Goal: Task Accomplishment & Management: Manage account settings

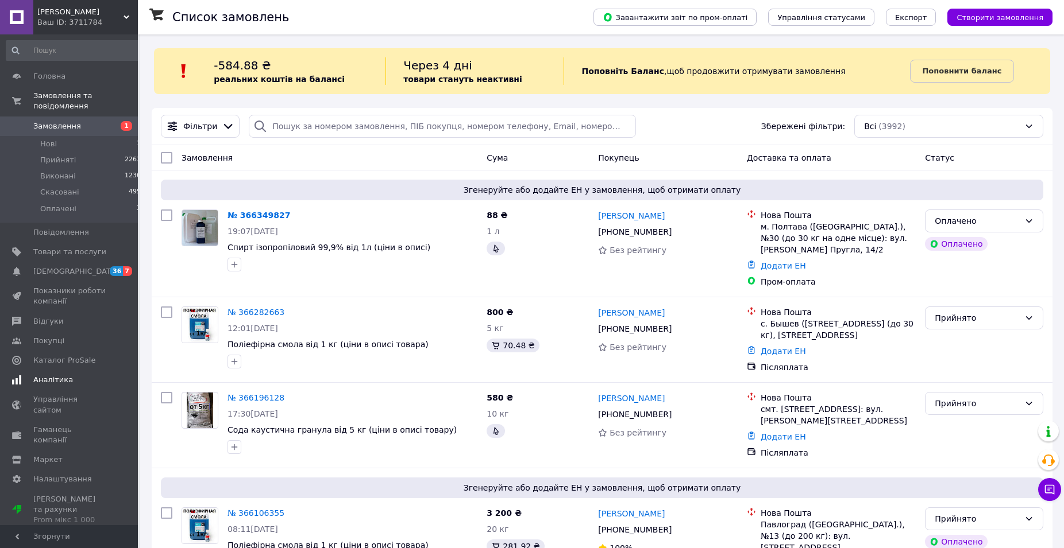
click at [57, 375] on span "Аналітика" at bounding box center [53, 380] width 40 height 10
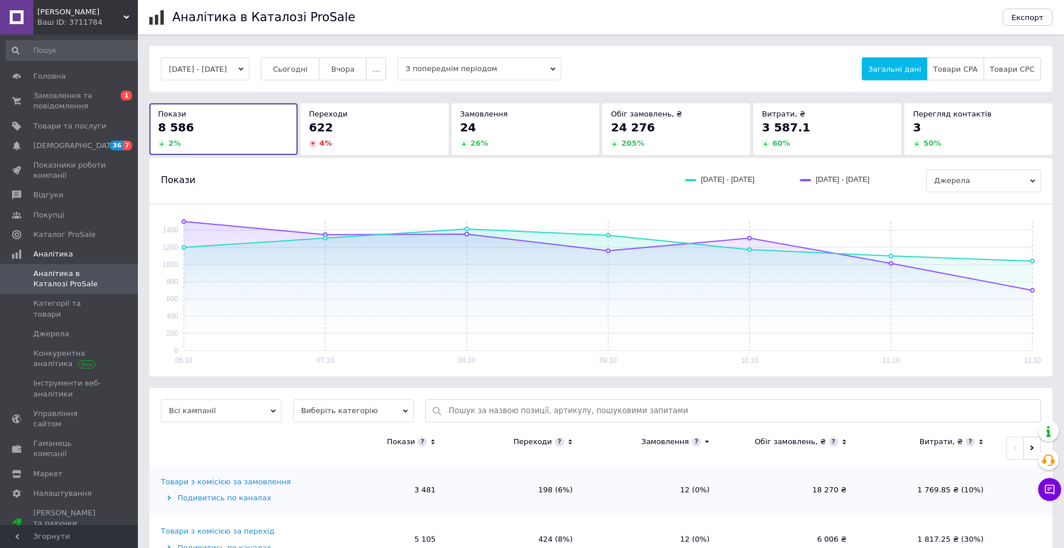
click at [341, 129] on div "622" at bounding box center [374, 127] width 131 height 16
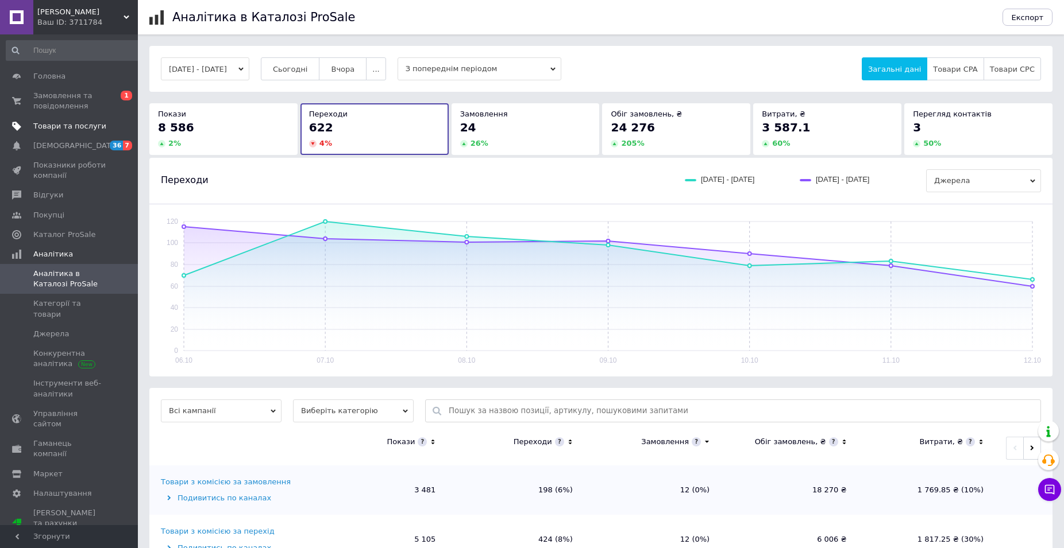
click at [51, 125] on span "Товари та послуги" at bounding box center [69, 126] width 73 height 10
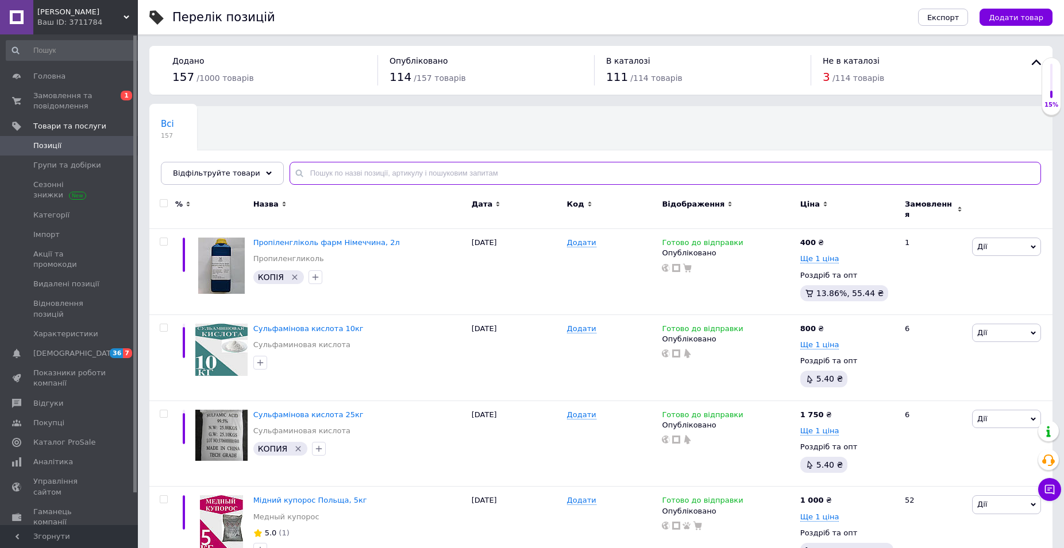
click at [386, 180] on input "text" at bounding box center [664, 173] width 751 height 23
type input "пропиленгликоль"
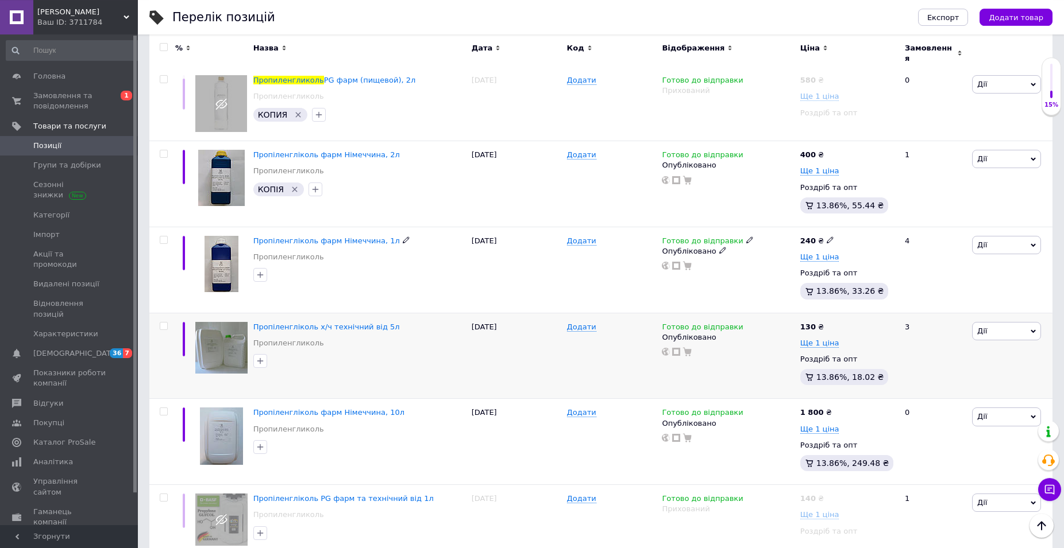
scroll to position [410, 0]
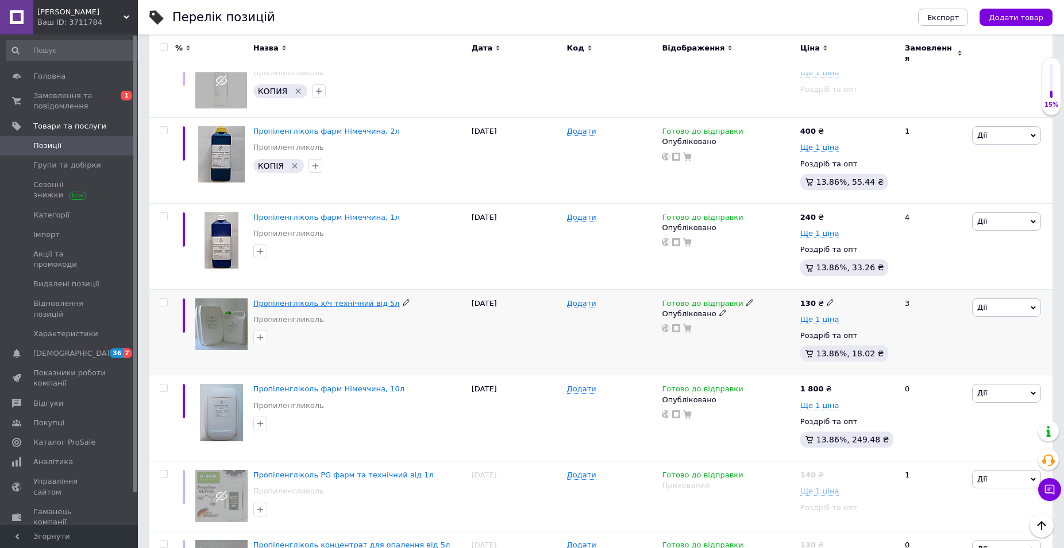
click at [342, 299] on span "Пропіленгліколь х/ч технічний від 5л" at bounding box center [326, 303] width 146 height 9
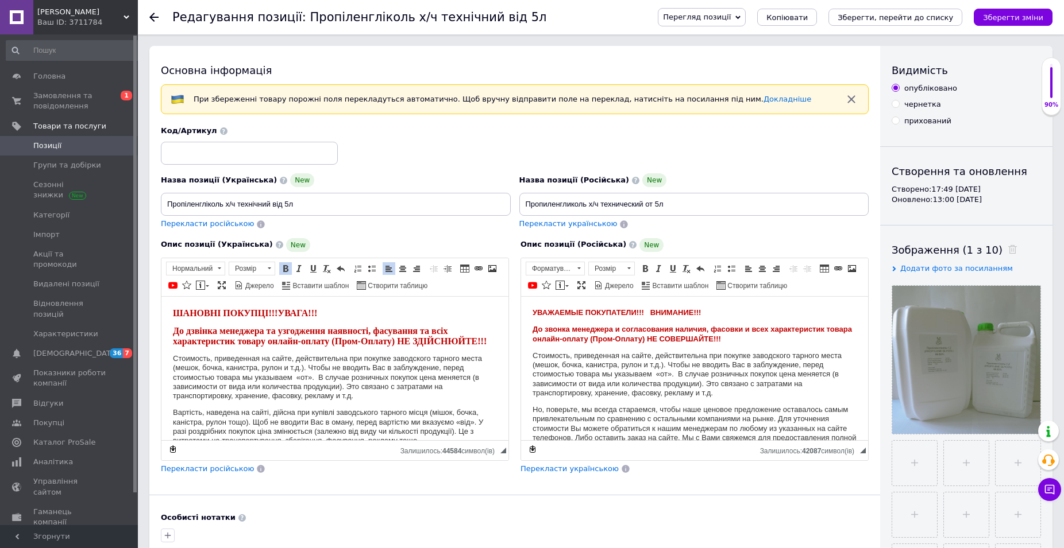
click at [172, 308] on html "[PERSON_NAME] І ПОКУПЦІ!! ! УВАГА!!! До дзвінка менеджера та узгодження наявнос…" at bounding box center [334, 368] width 347 height 144
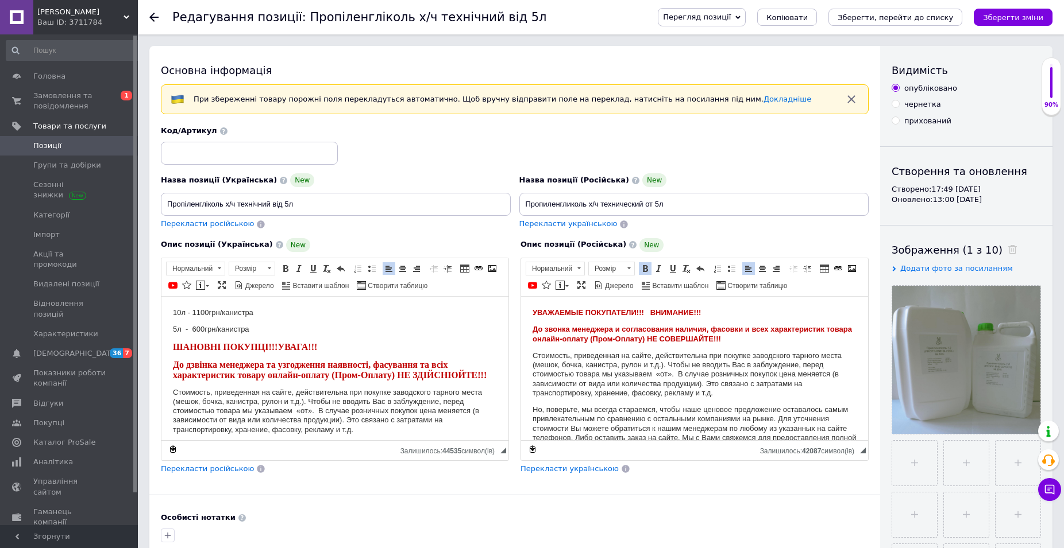
click at [534, 309] on span "УВАЖАЕМЫЕ ПОКУПАТЕЛИ!!! ВНИМАНИЕ!!!" at bounding box center [616, 312] width 168 height 9
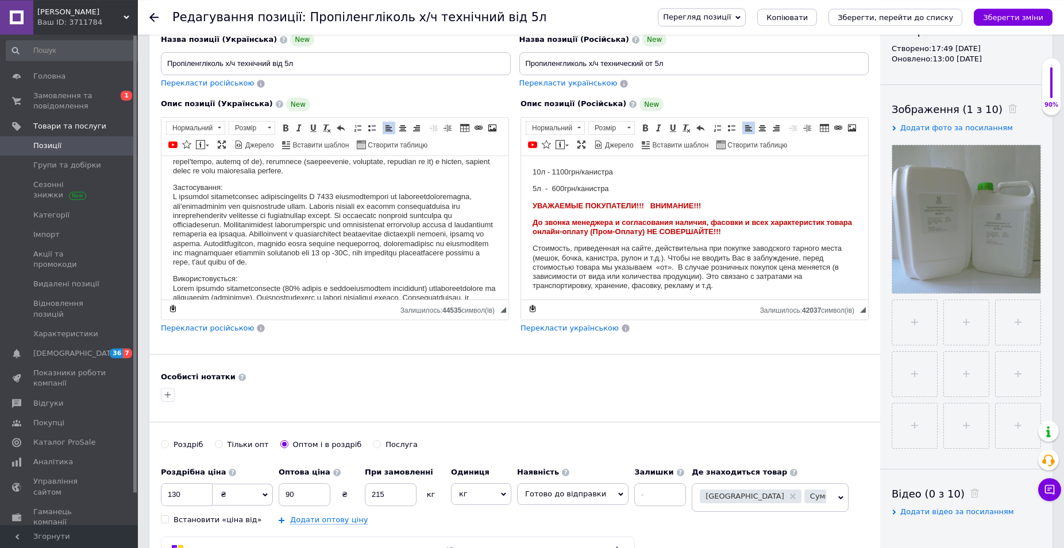
scroll to position [176, 0]
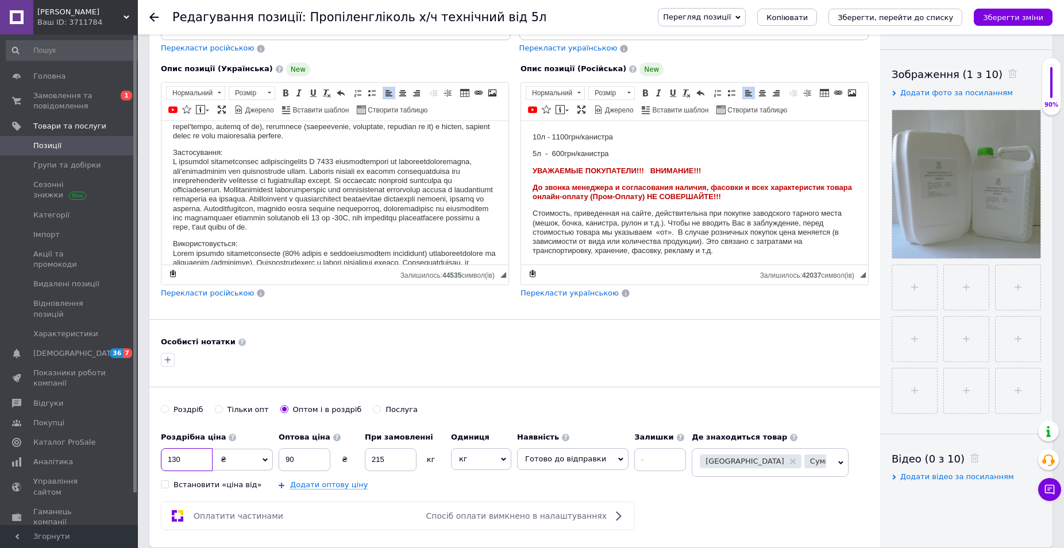
drag, startPoint x: 199, startPoint y: 454, endPoint x: 135, endPoint y: 465, distance: 64.6
click at [161, 465] on input "130" at bounding box center [187, 460] width 52 height 23
type input "1100"
drag, startPoint x: 290, startPoint y: 455, endPoint x: 269, endPoint y: 456, distance: 20.7
click at [279, 455] on input "90" at bounding box center [305, 460] width 52 height 23
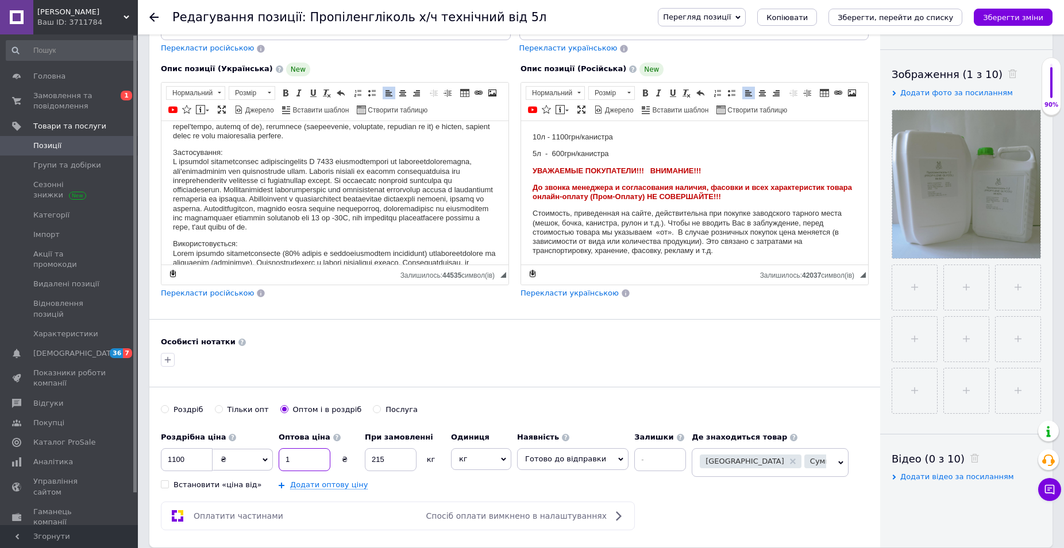
type input "1"
click at [189, 462] on input "1100" at bounding box center [187, 460] width 52 height 23
type input "110"
click at [314, 457] on input "1" at bounding box center [305, 460] width 52 height 23
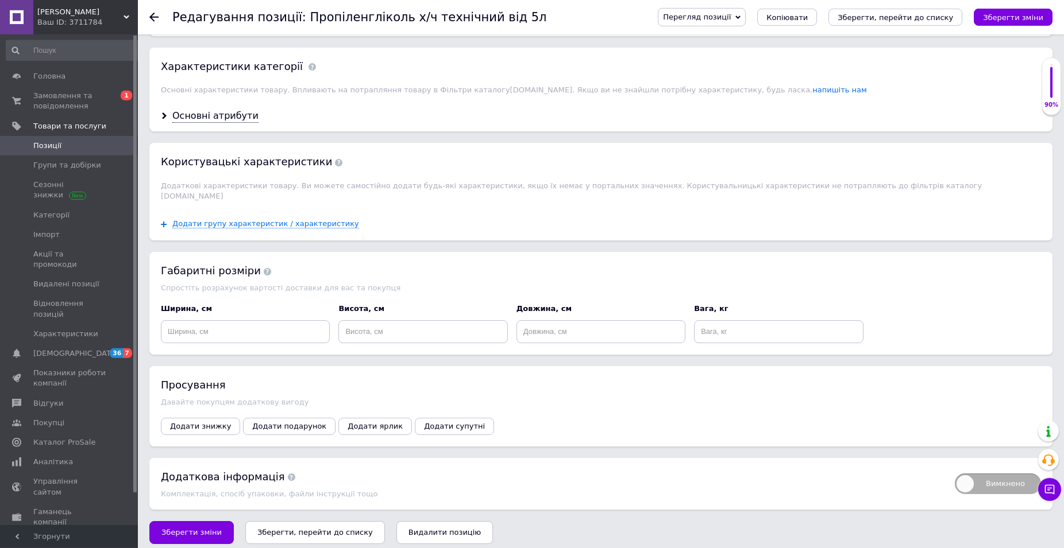
scroll to position [942, 0]
type input "100"
click at [320, 520] on button "Зберегти, перейти до списку" at bounding box center [315, 531] width 140 height 23
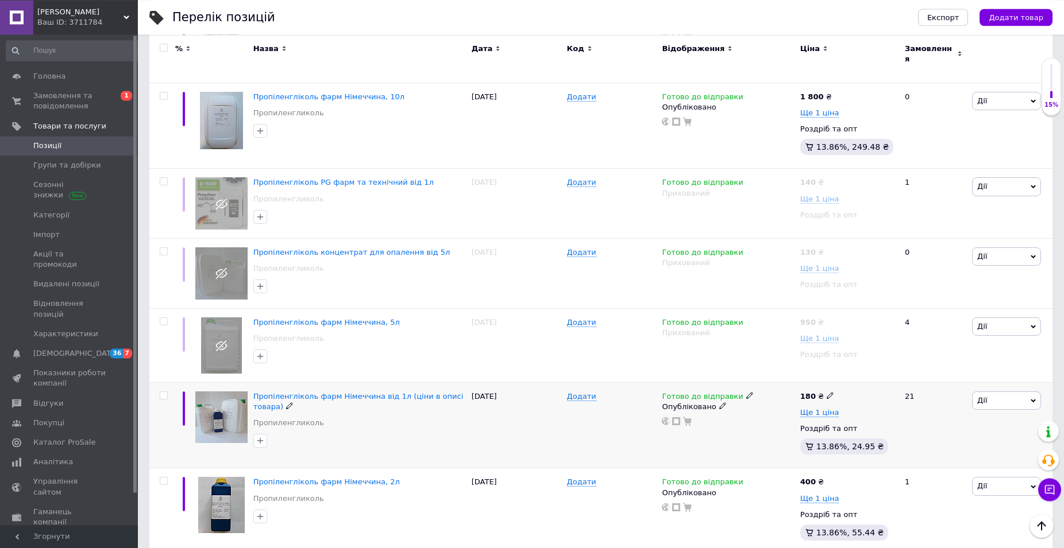
scroll to position [597, 0]
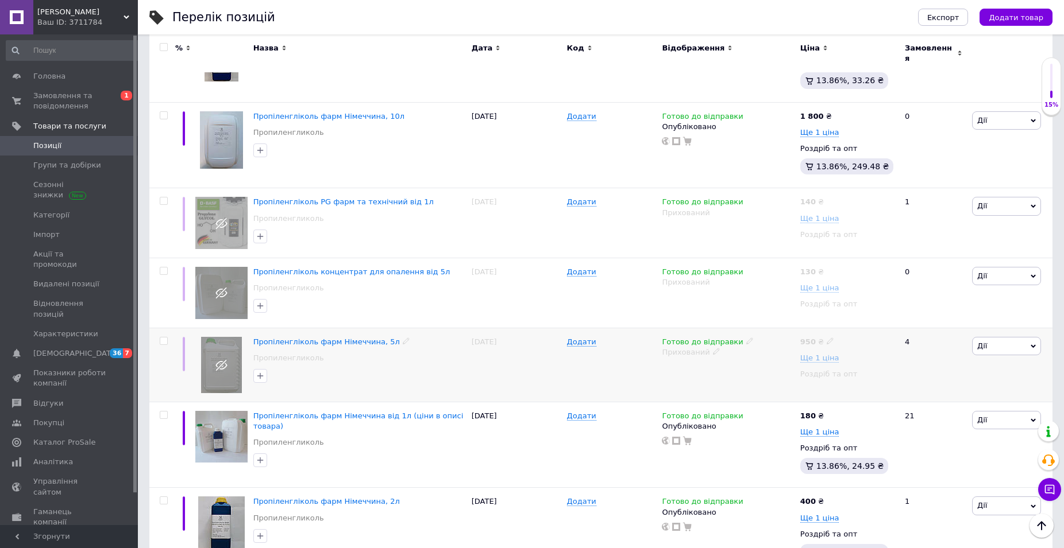
click at [163, 338] on input "checkbox" at bounding box center [163, 341] width 7 height 7
checkbox input "true"
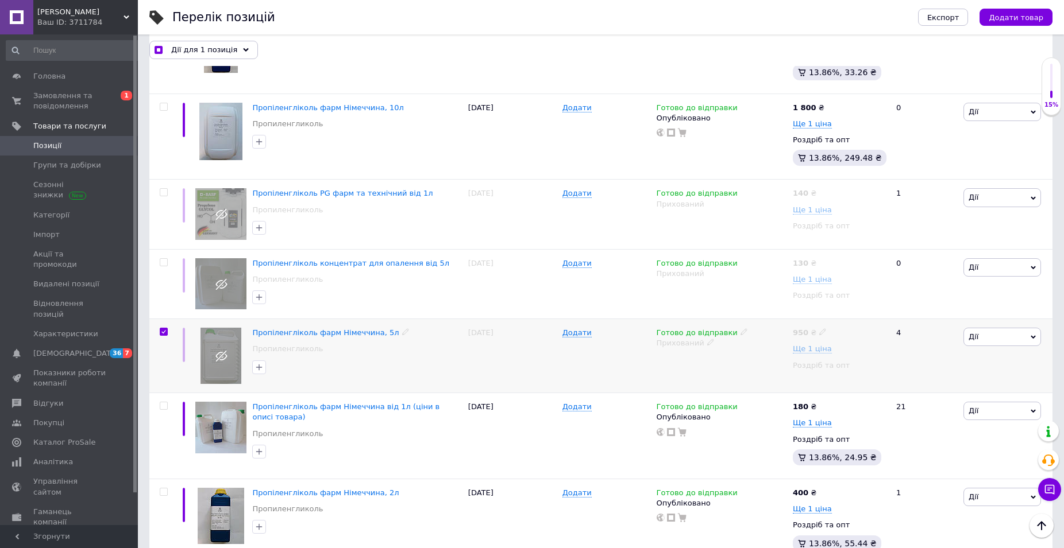
scroll to position [597, 0]
click at [164, 264] on input "checkbox" at bounding box center [163, 263] width 7 height 7
checkbox input "true"
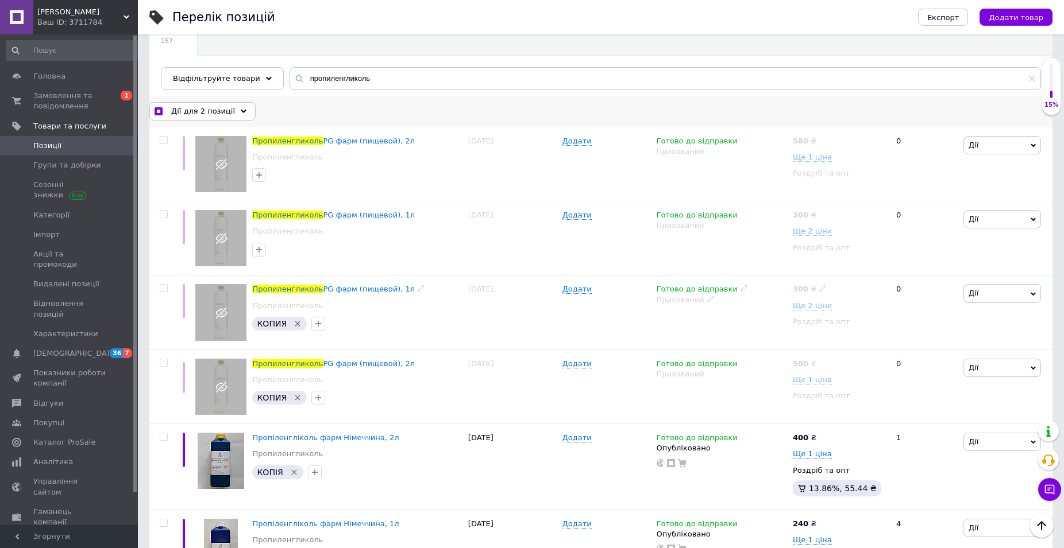
scroll to position [11, 0]
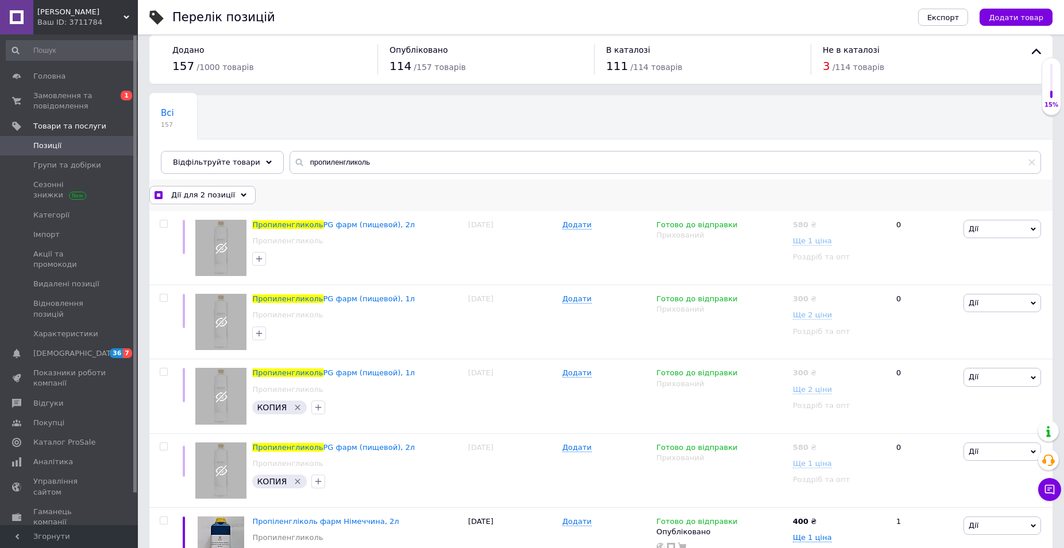
click at [217, 192] on span "Дії для 2 позиції" at bounding box center [203, 195] width 64 height 10
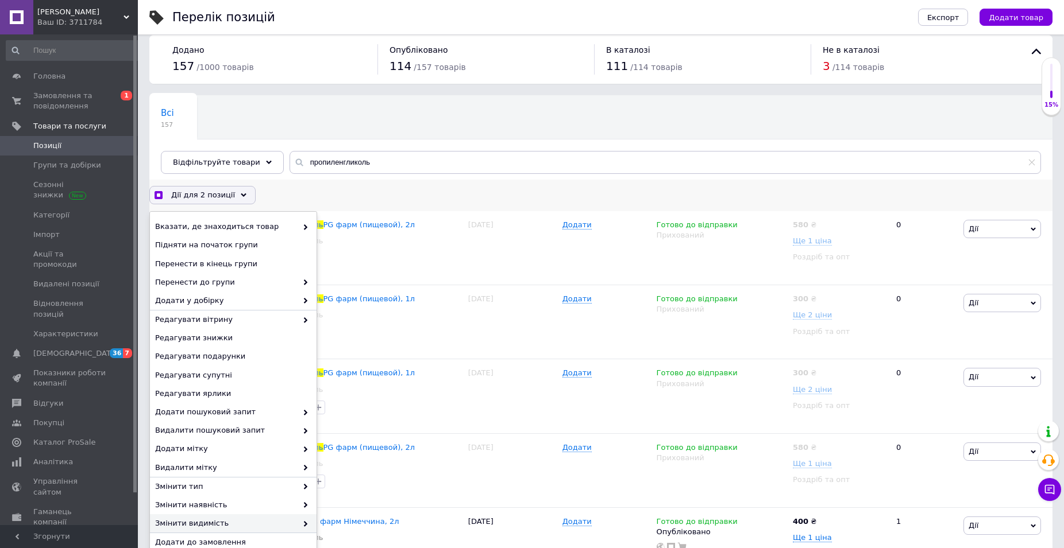
click at [261, 524] on span "Змінити видимість" at bounding box center [226, 524] width 142 height 10
checkbox input "true"
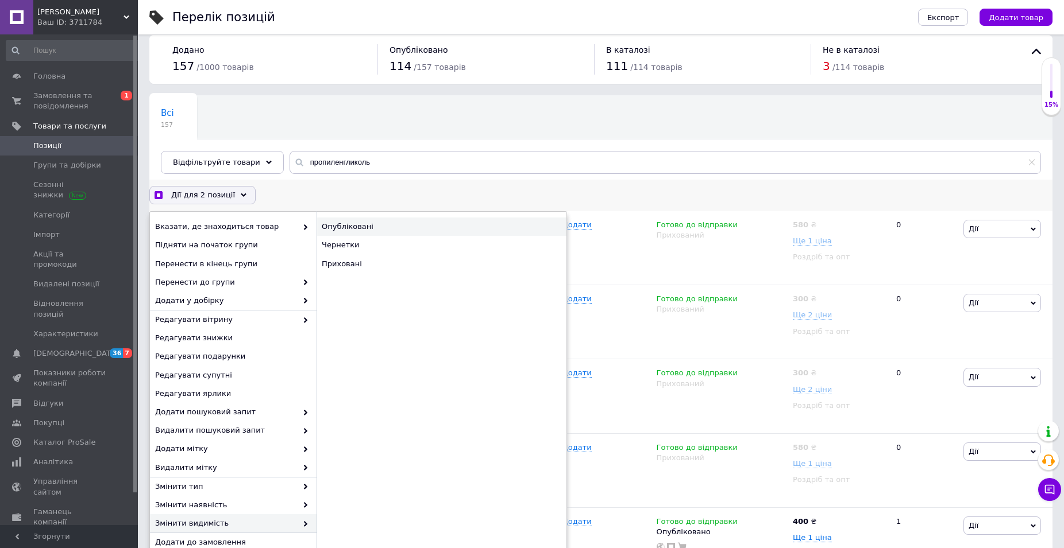
click at [343, 225] on div "Опубліковані" at bounding box center [441, 227] width 250 height 18
checkbox input "false"
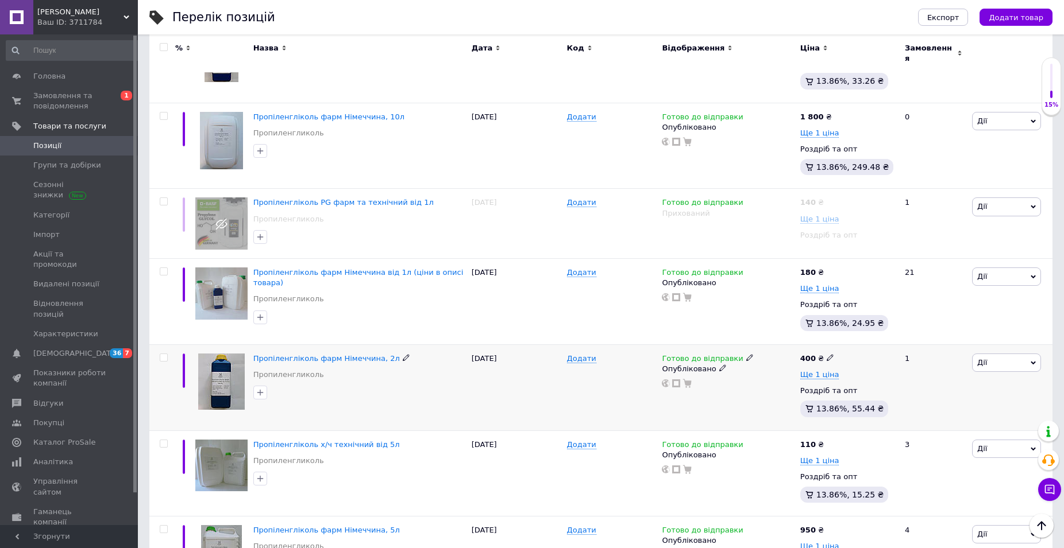
scroll to position [714, 0]
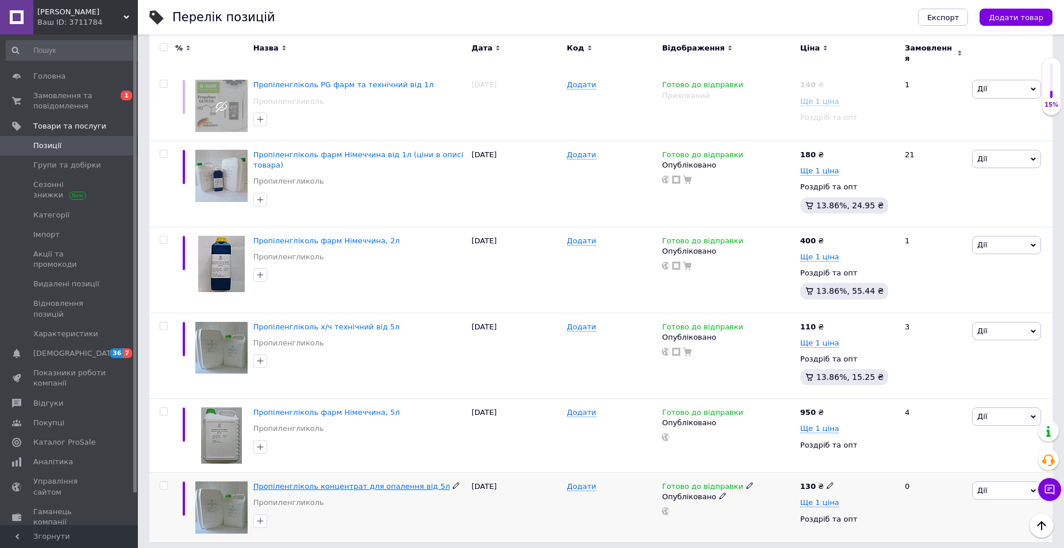
click at [339, 482] on span "Пропіленгліколь концентрат для опалення від 5л" at bounding box center [351, 486] width 197 height 9
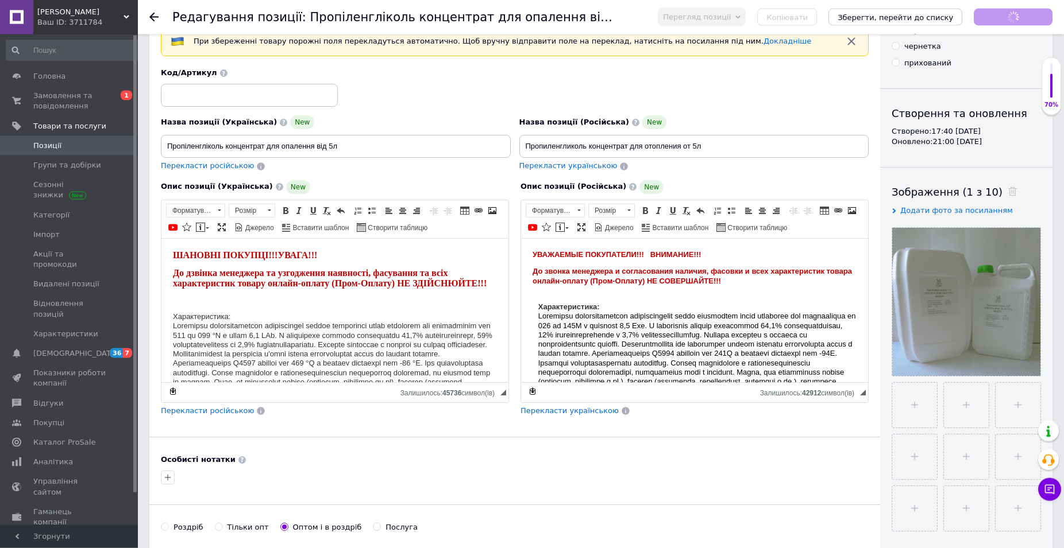
scroll to position [59, 0]
click at [170, 256] on html "[PERSON_NAME] І ПОКУПЦІ!! ! УВАГА!!! До дзвінка менеджера та узгодження наявнос…" at bounding box center [334, 310] width 347 height 144
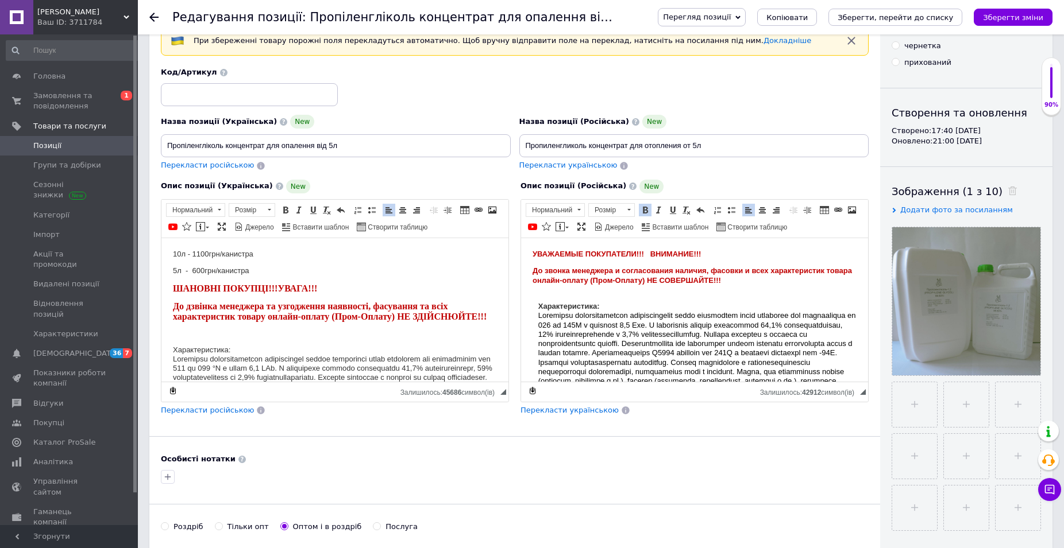
click at [534, 254] on span "УВАЖАЕМЫЕ ПОКУПАТЕЛИ!!! ВНИМАНИЕ!!!" at bounding box center [616, 253] width 168 height 9
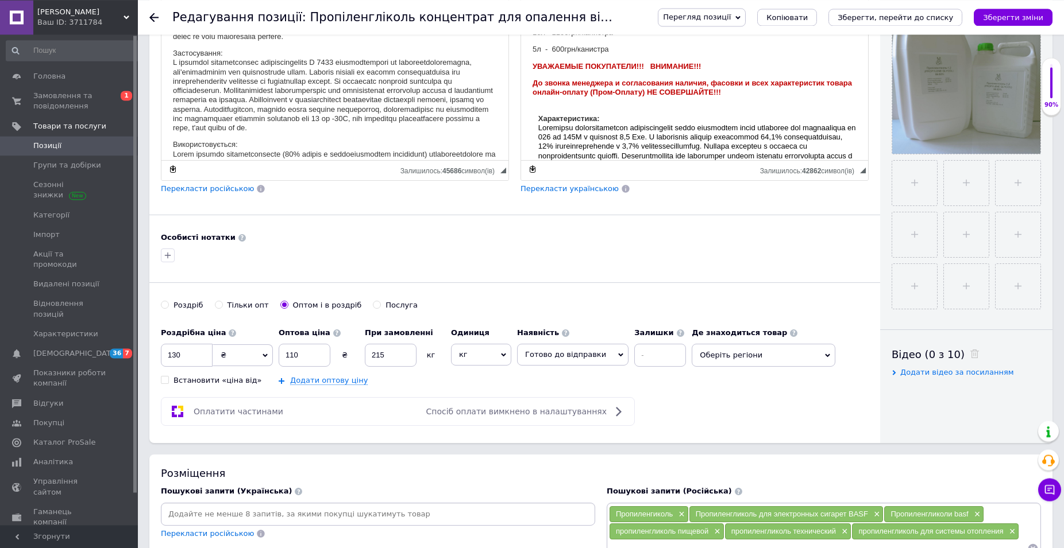
scroll to position [410, 0]
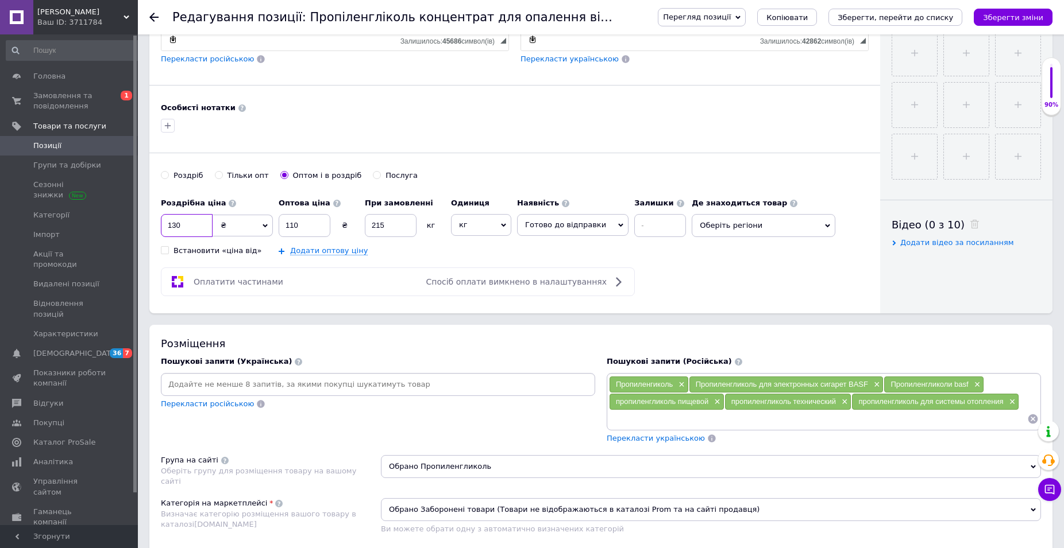
drag, startPoint x: 158, startPoint y: 222, endPoint x: 121, endPoint y: 231, distance: 38.4
click at [161, 231] on input "130" at bounding box center [187, 225] width 52 height 23
type input "110"
click at [279, 226] on input "110" at bounding box center [305, 225] width 52 height 23
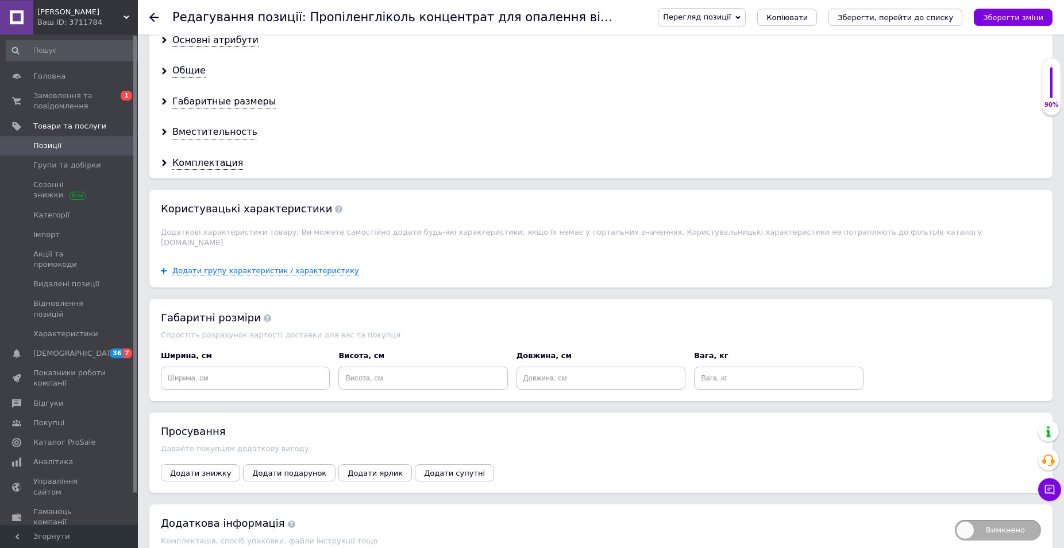
scroll to position [1065, 0]
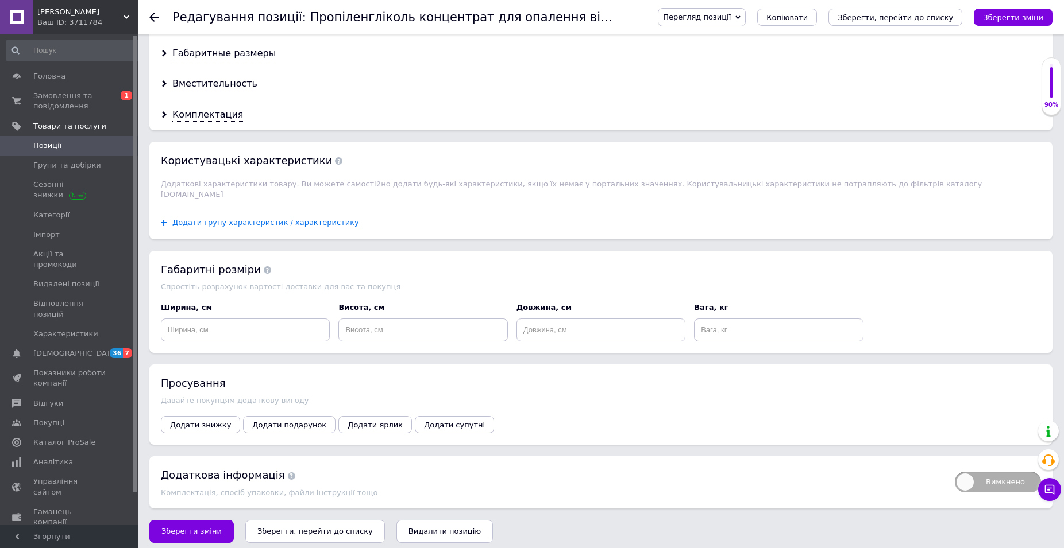
type input "100"
click at [340, 527] on icon "Зберегти, перейти до списку" at bounding box center [314, 531] width 115 height 9
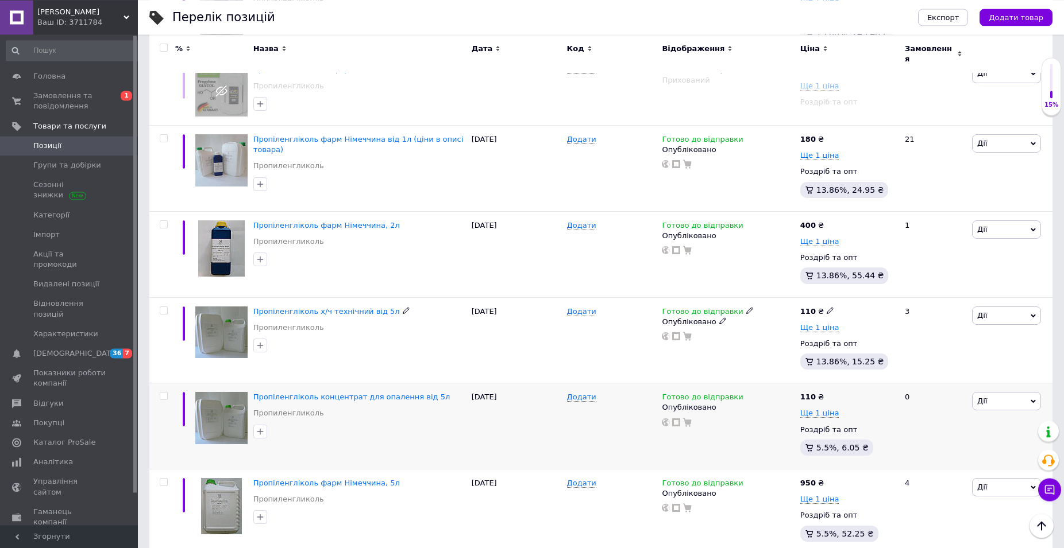
scroll to position [741, 0]
